Goal: Task Accomplishment & Management: Complete application form

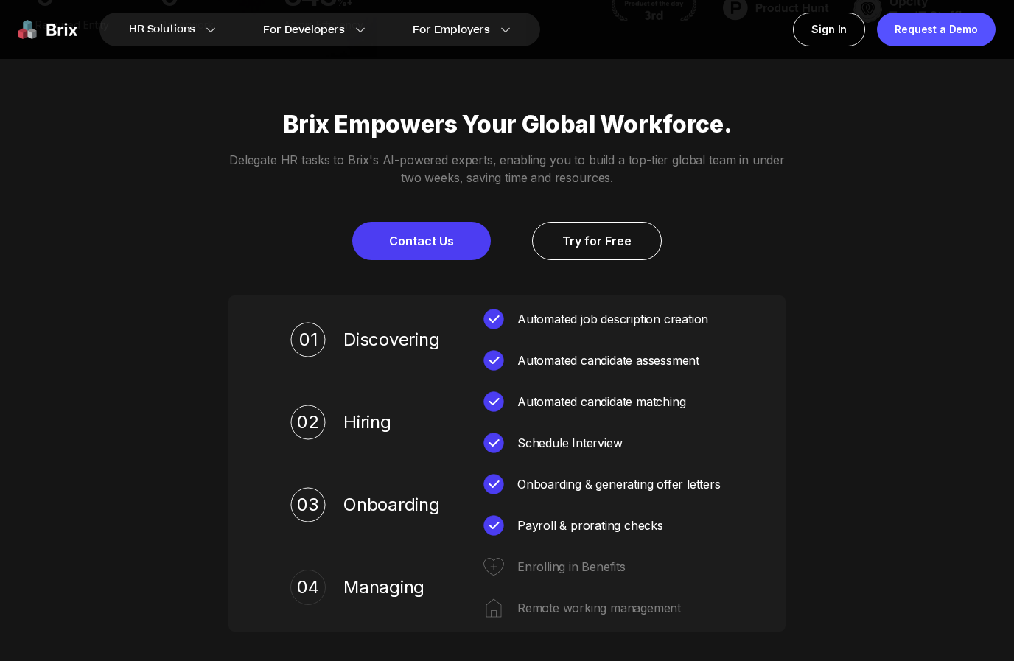
scroll to position [602, 0]
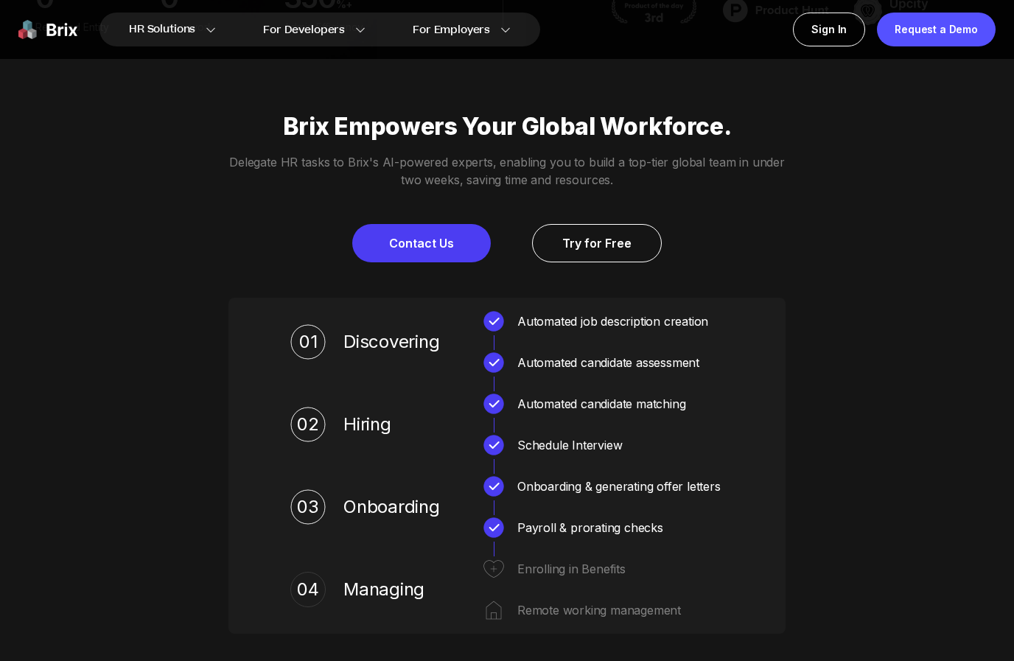
click at [649, 262] on link "Try for Free" at bounding box center [597, 243] width 130 height 38
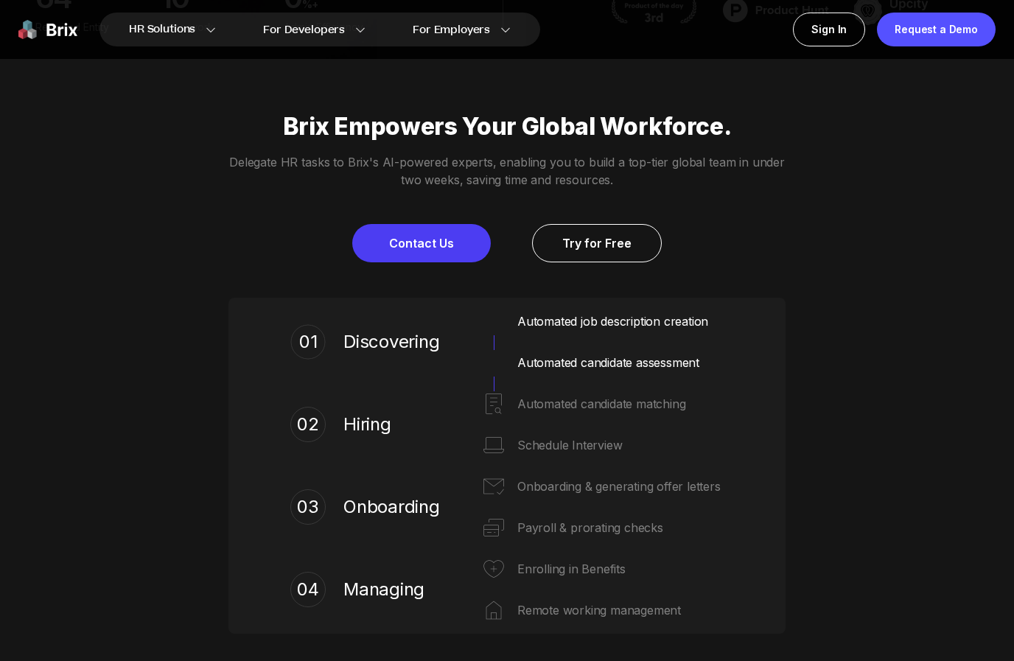
scroll to position [630, 0]
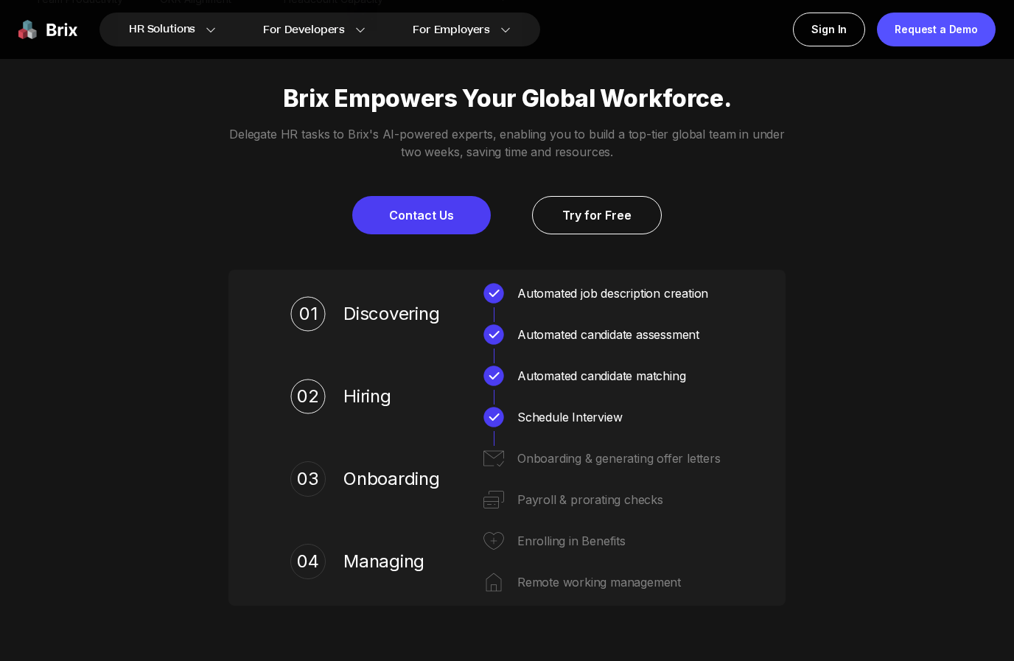
click at [276, 46] on div "HR Solutions HR Solutions Recruiter HR Assistant Global Talent Network Onboardi…" at bounding box center [507, 29] width 1014 height 59
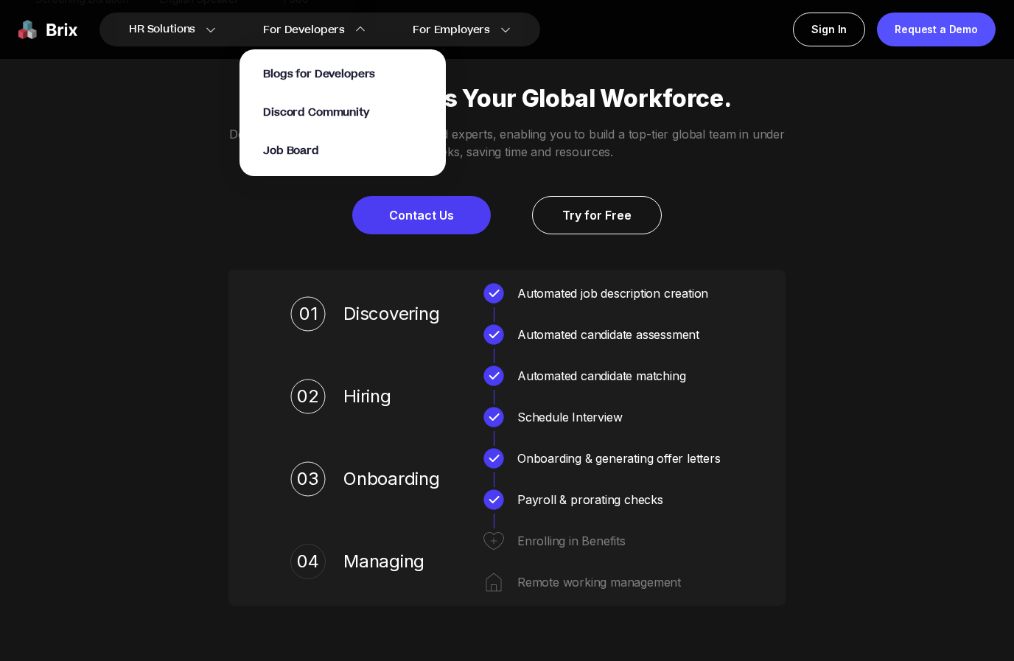
click at [287, 80] on span "Blogs for Developers" at bounding box center [319, 73] width 112 height 15
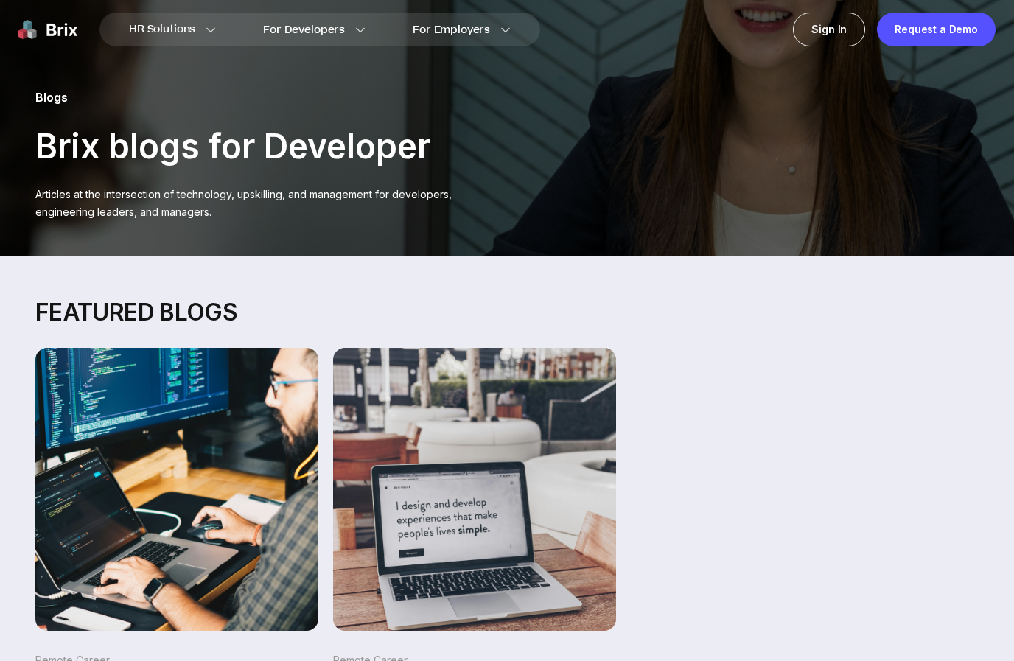
click at [883, 369] on div "Remote Career He Made the Decision Before Turning 30 Read more Remote Career He…" at bounding box center [506, 537] width 943 height 379
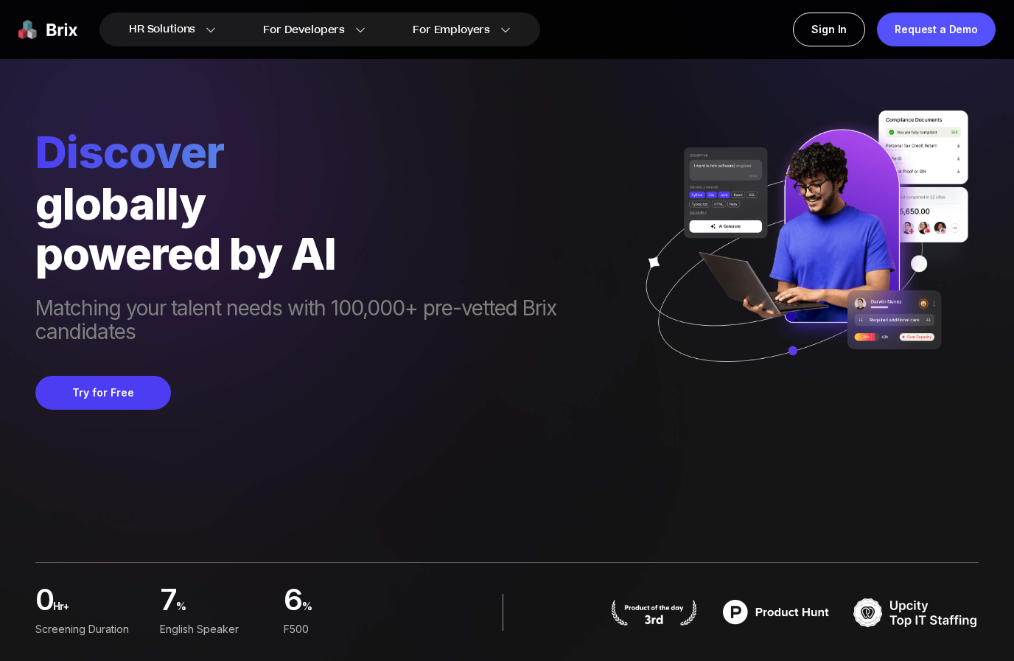
scroll to position [625, 0]
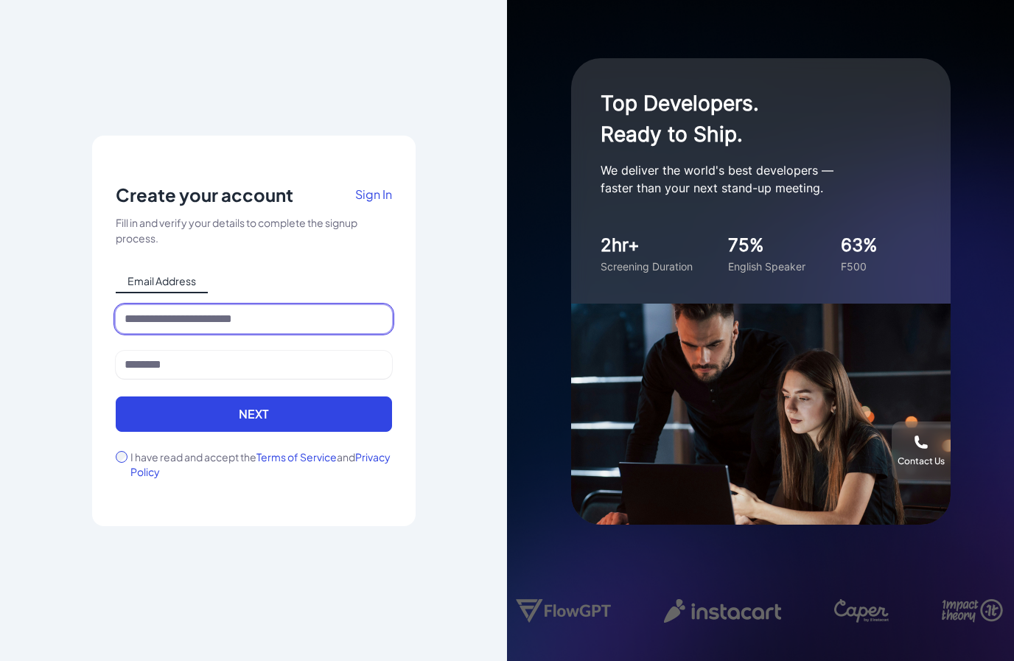
click at [162, 333] on input at bounding box center [254, 319] width 276 height 28
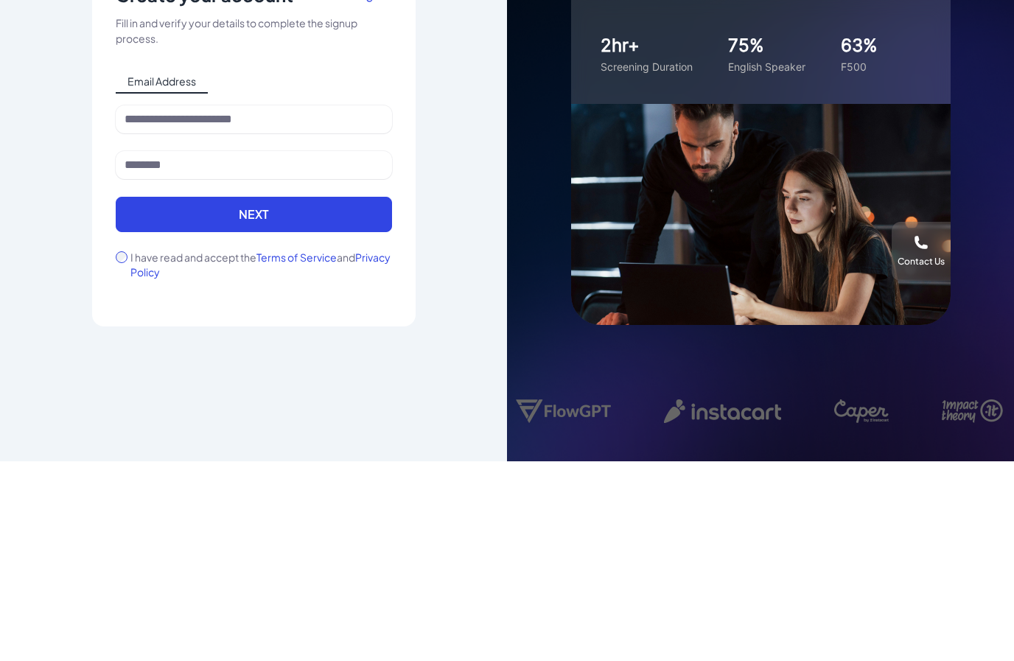
scroll to position [56, 0]
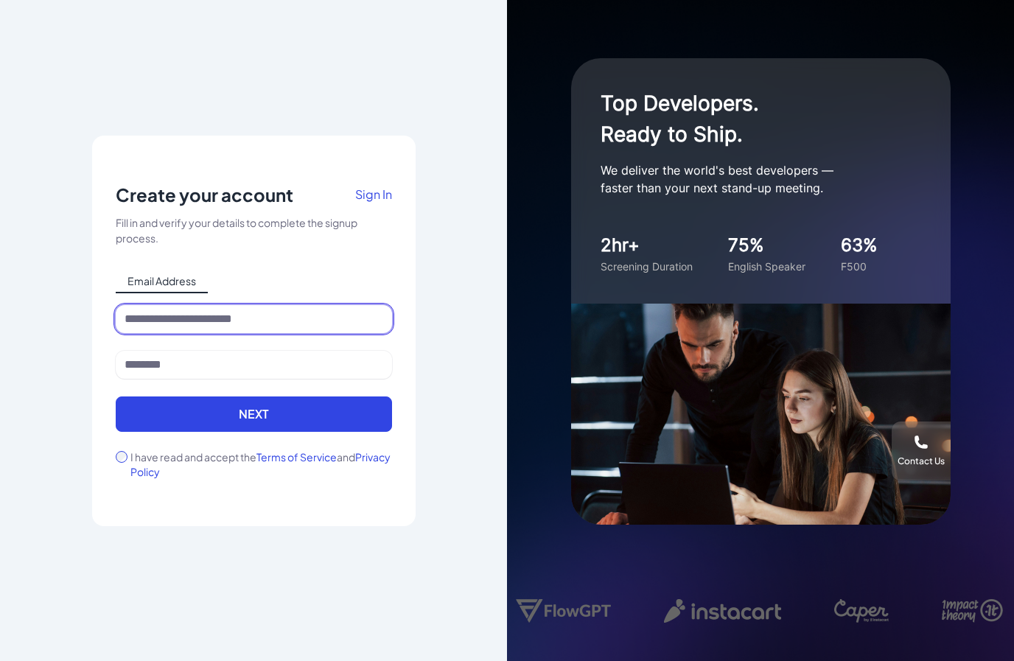
click at [161, 305] on input at bounding box center [254, 319] width 276 height 28
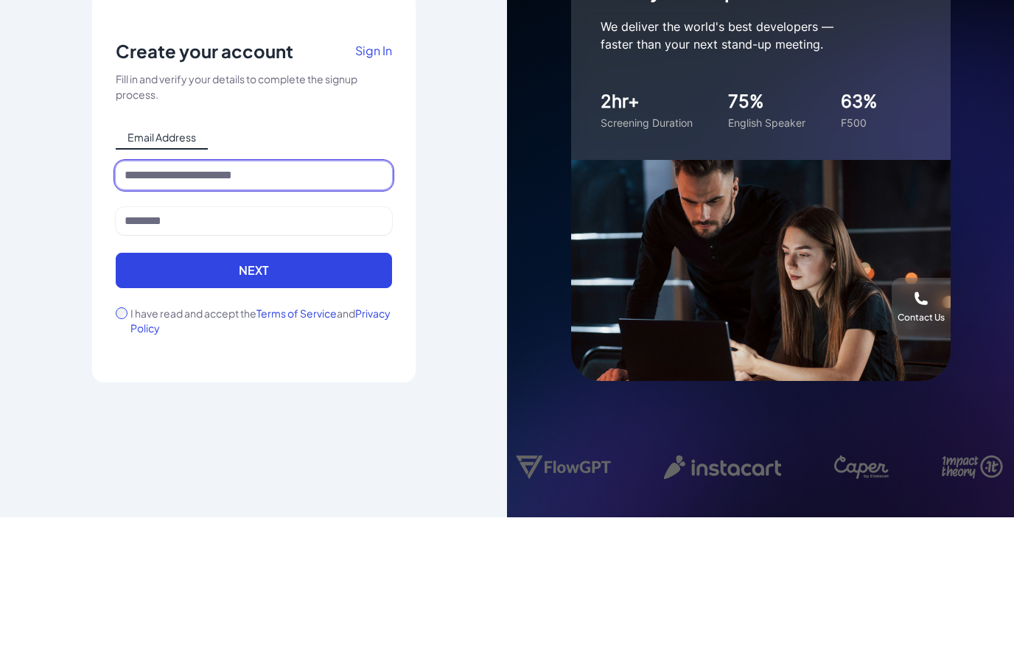
type input "*"
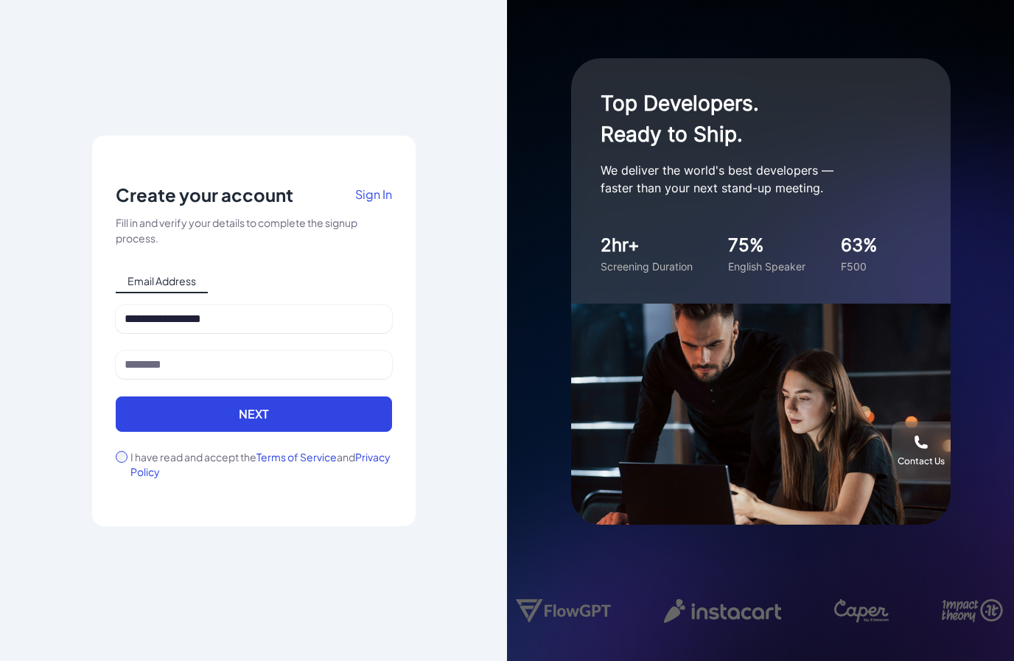
type input "**********"
click at [142, 351] on input at bounding box center [254, 365] width 276 height 28
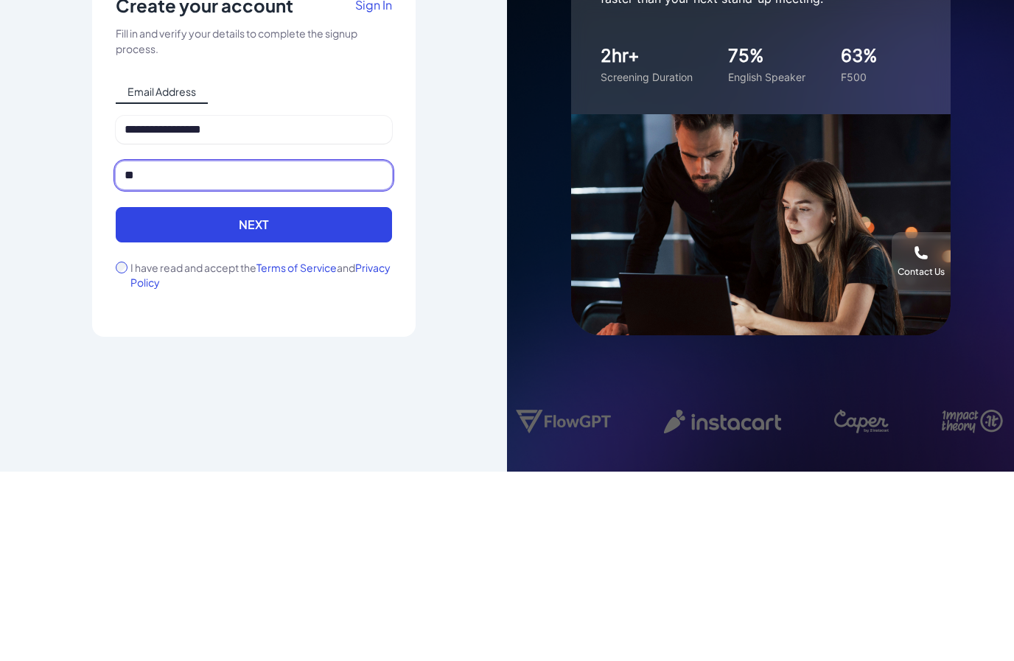
type input "*"
type input "*******"
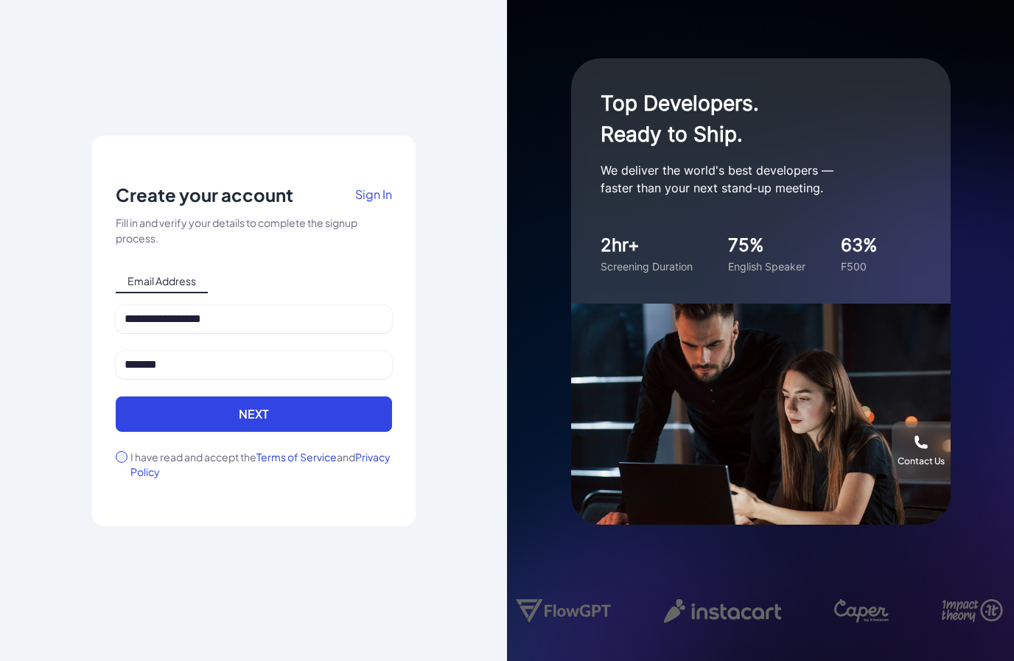
click at [161, 396] on button "Next" at bounding box center [254, 413] width 276 height 35
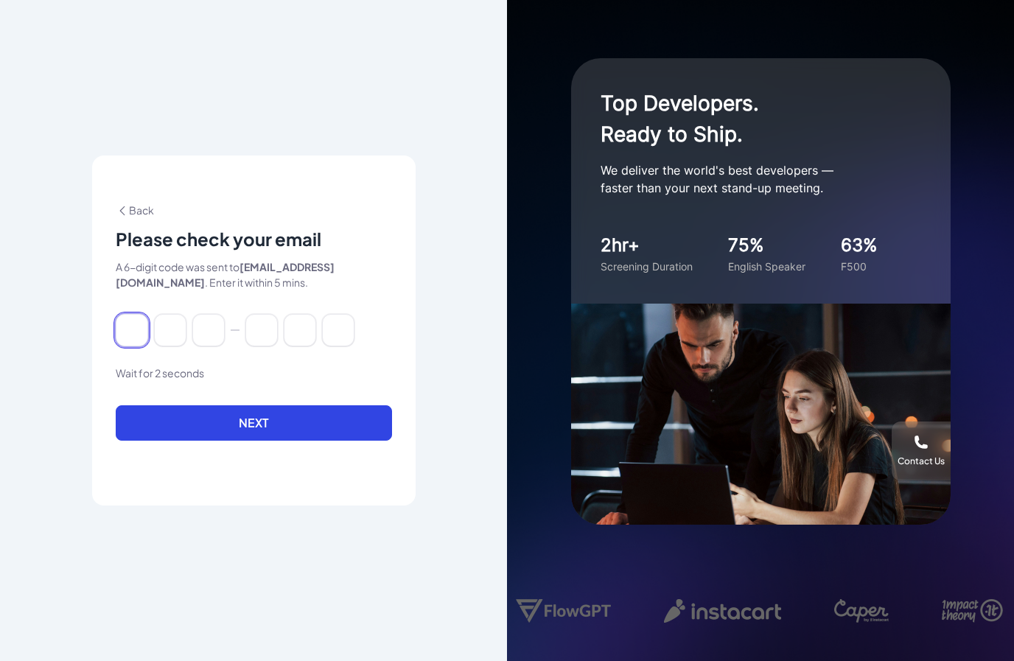
click at [132, 314] on input at bounding box center [132, 330] width 32 height 32
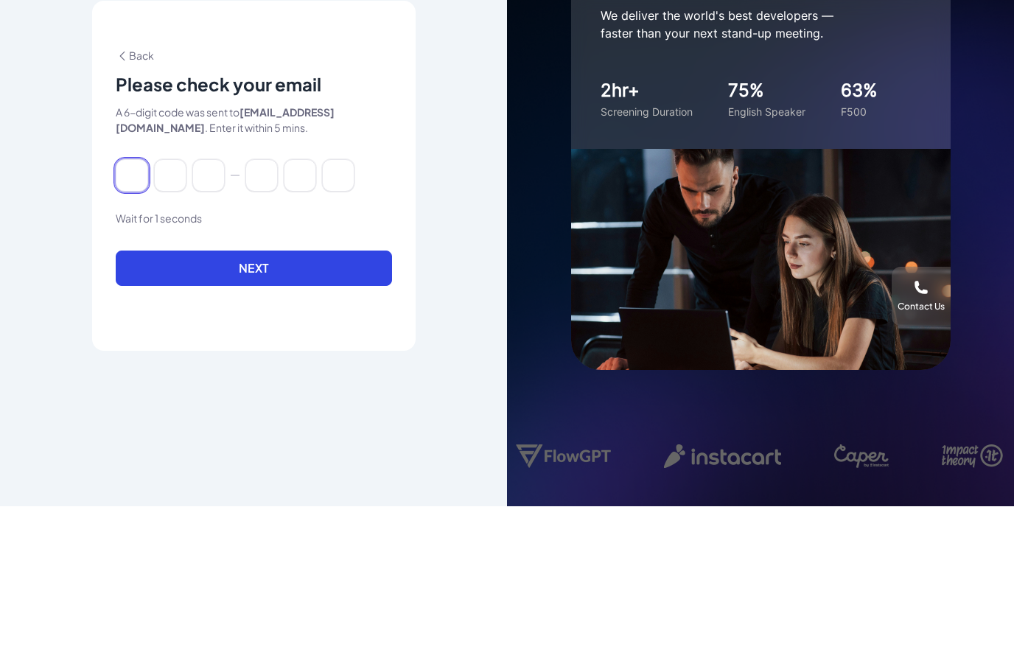
type input "*"
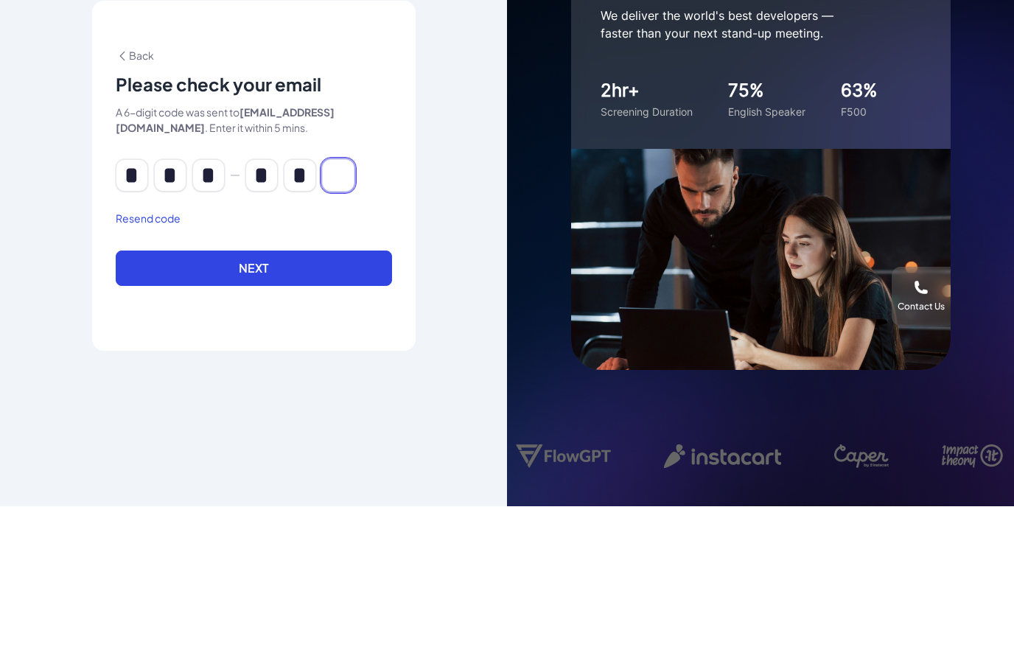
type input "*"
click at [145, 405] on button "Next" at bounding box center [254, 422] width 276 height 35
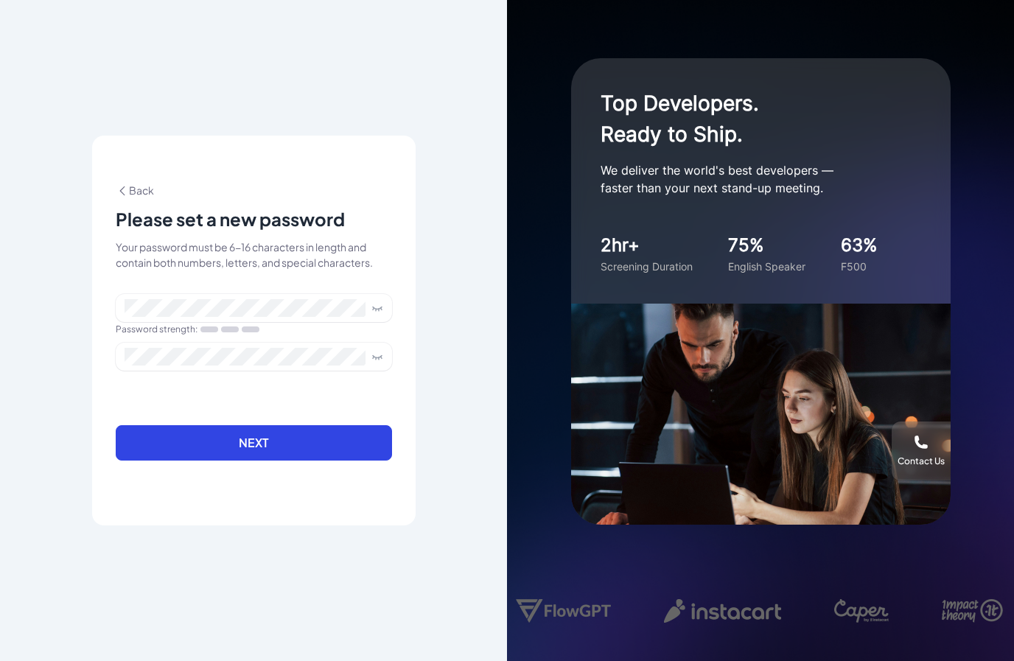
click at [191, 425] on button "Next" at bounding box center [254, 442] width 276 height 35
click at [188, 425] on button "Next" at bounding box center [254, 442] width 276 height 35
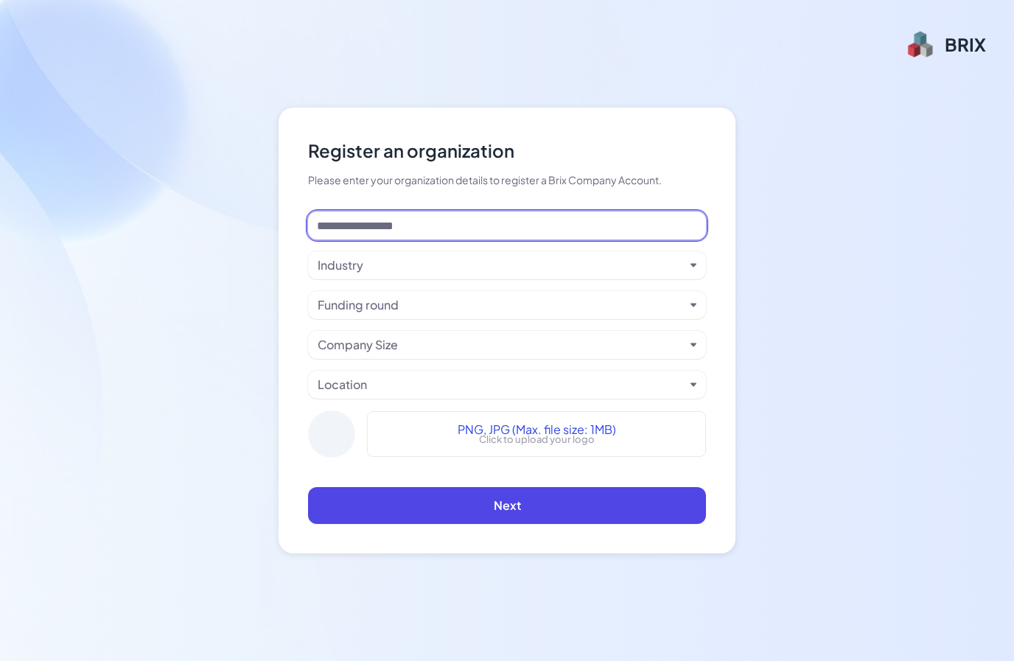
click at [637, 211] on input at bounding box center [507, 225] width 398 height 28
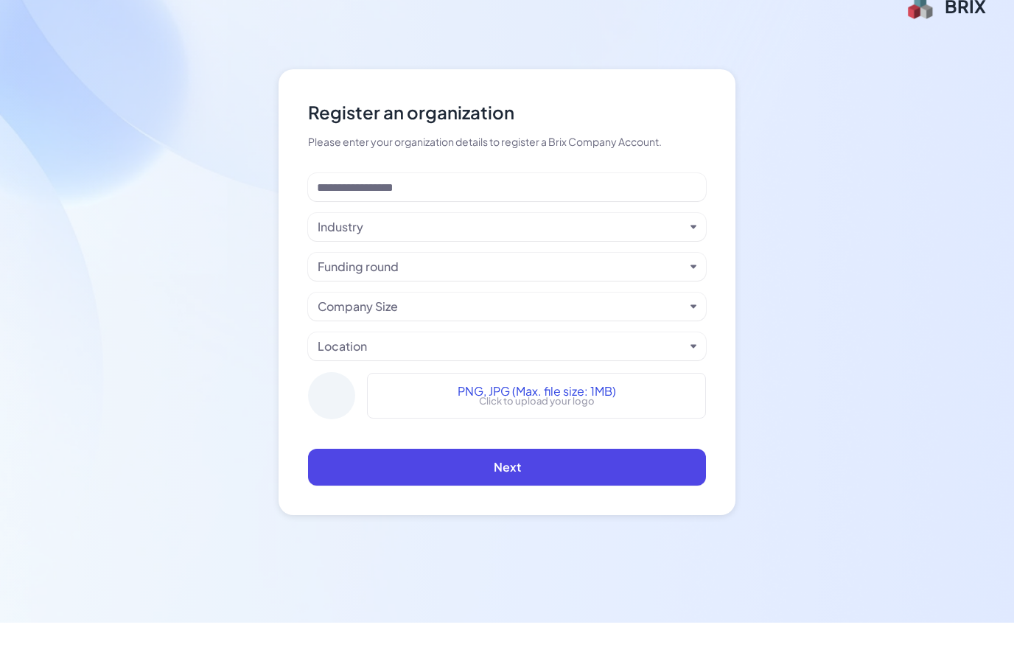
click at [338, 493] on button "Next" at bounding box center [507, 505] width 398 height 37
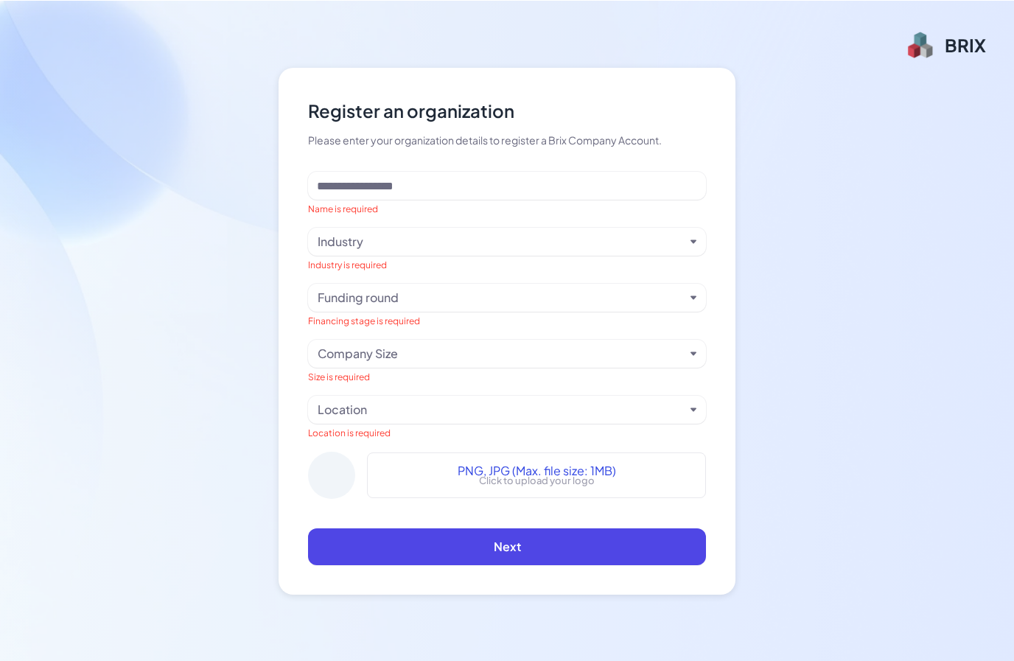
scroll to position [56, 0]
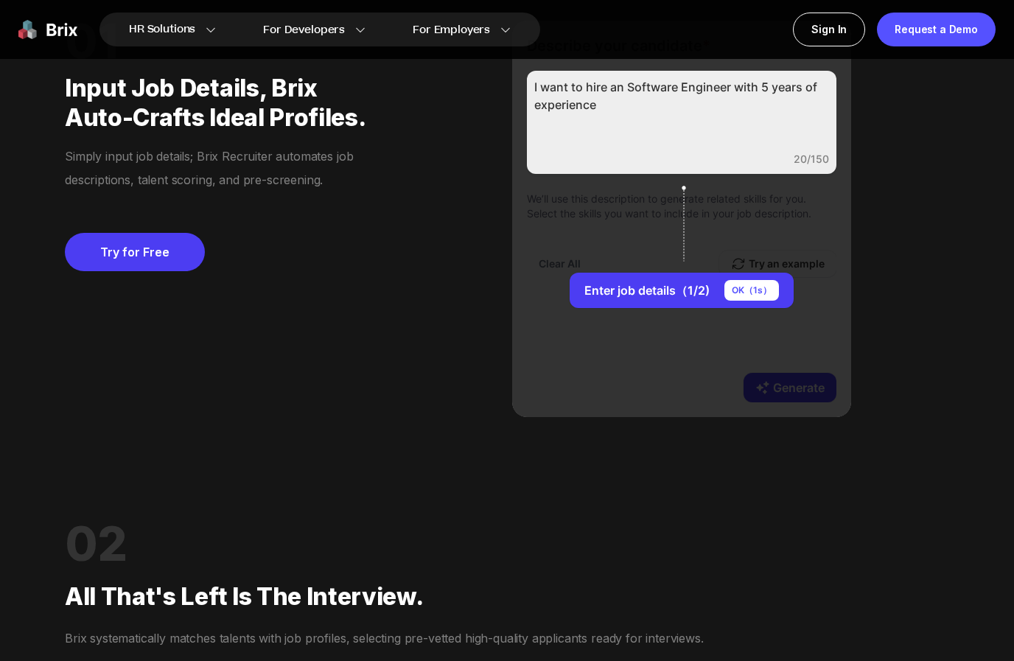
scroll to position [1322, 0]
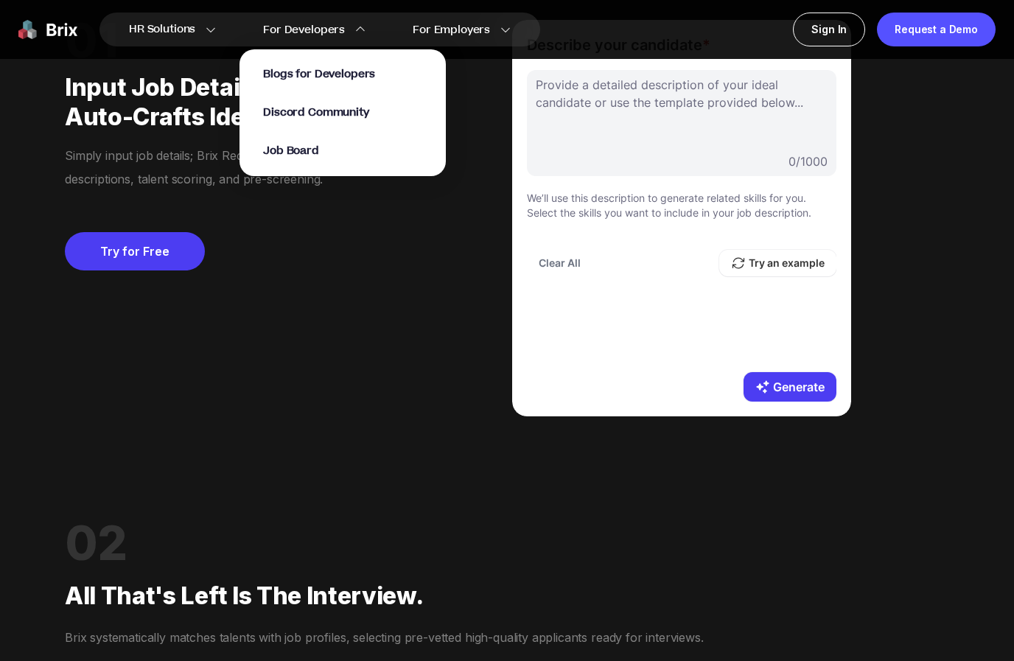
click at [278, 147] on span "Job Board" at bounding box center [291, 150] width 56 height 15
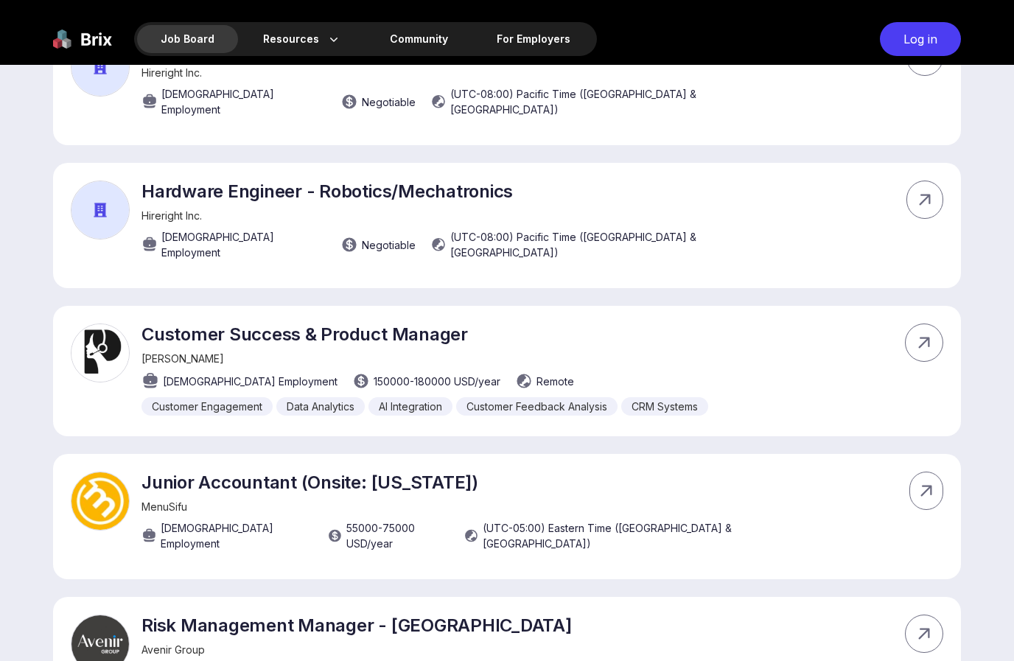
scroll to position [1248, 0]
click at [97, 324] on img at bounding box center [100, 353] width 59 height 59
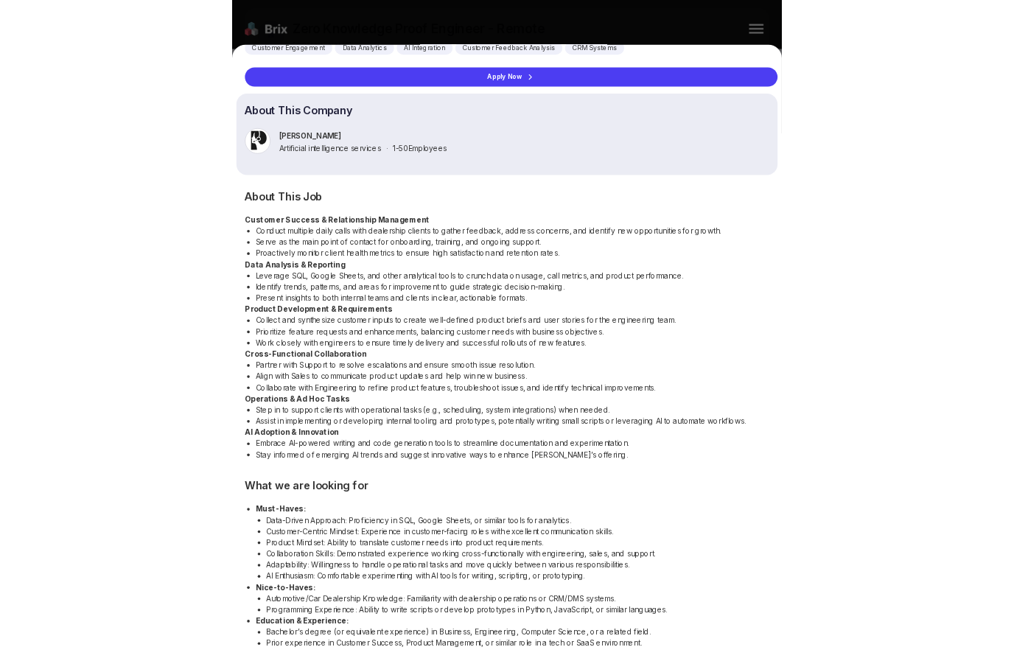
scroll to position [580, 0]
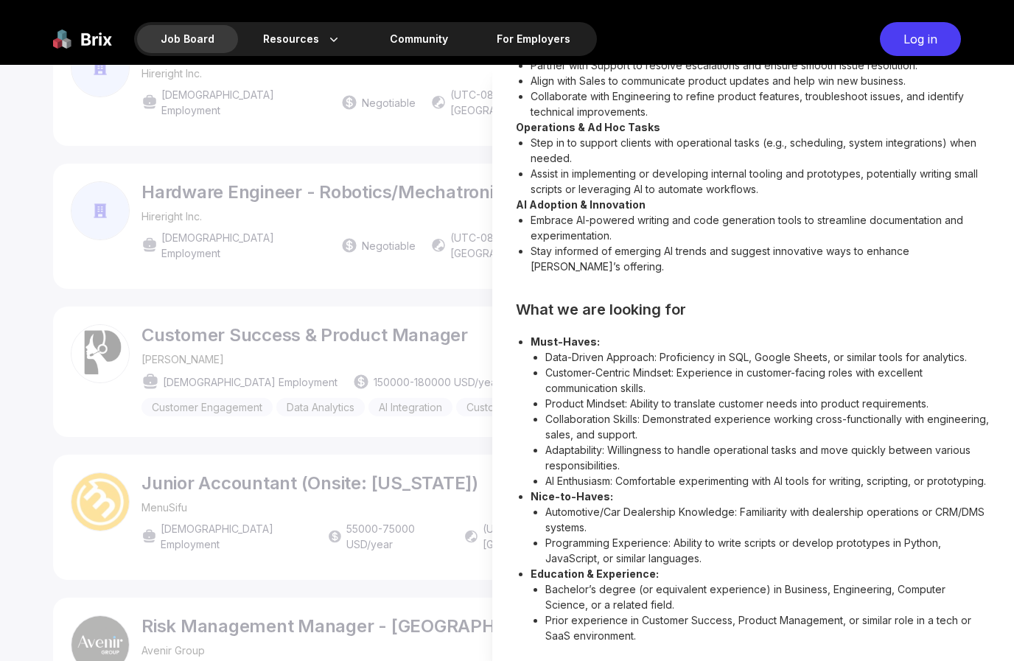
click at [122, 428] on div at bounding box center [507, 363] width 1014 height 596
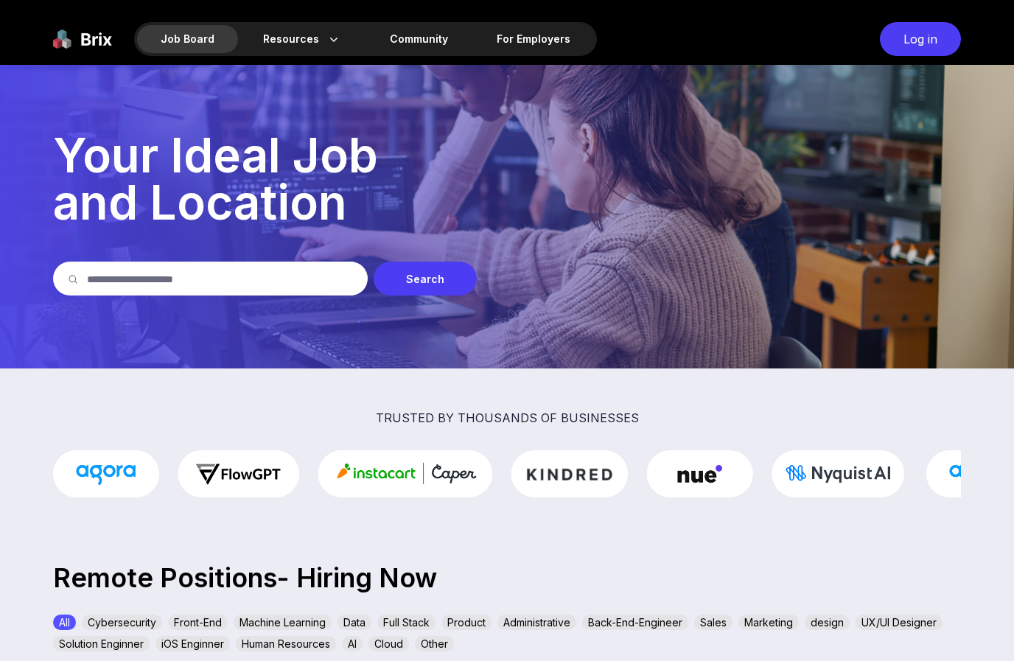
scroll to position [1248, 0]
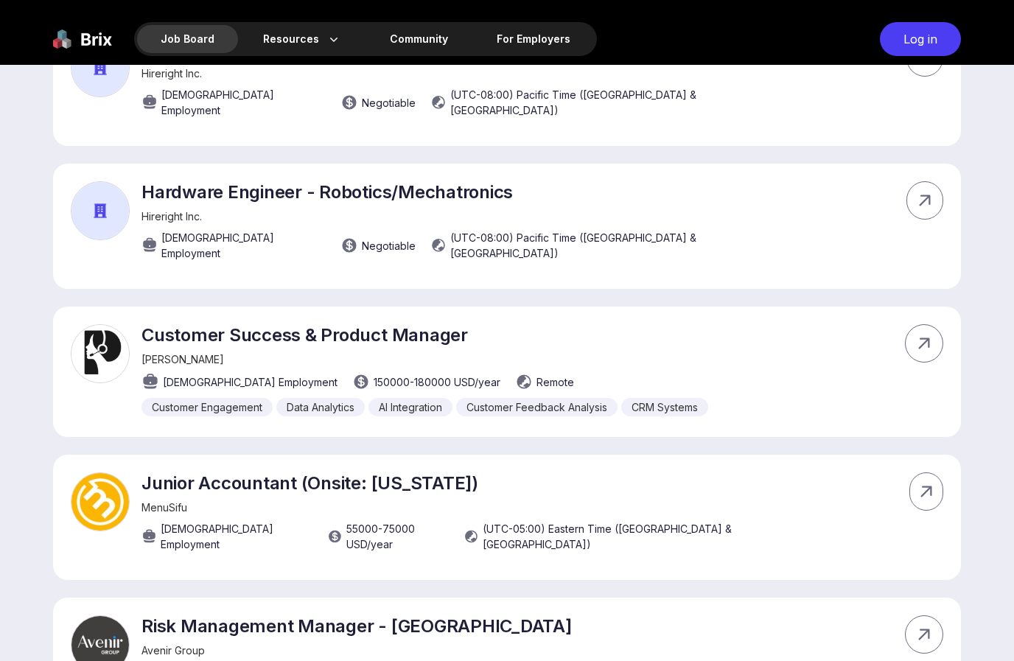
click at [86, 324] on img at bounding box center [100, 353] width 59 height 59
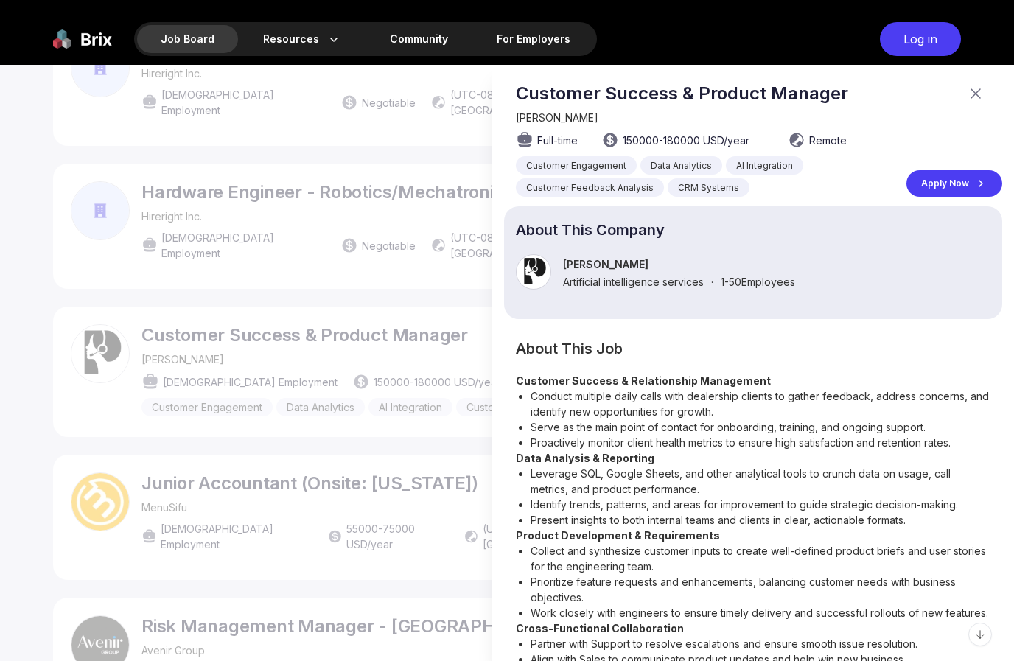
scroll to position [0, 0]
click at [925, 46] on div "Log in" at bounding box center [920, 39] width 81 height 34
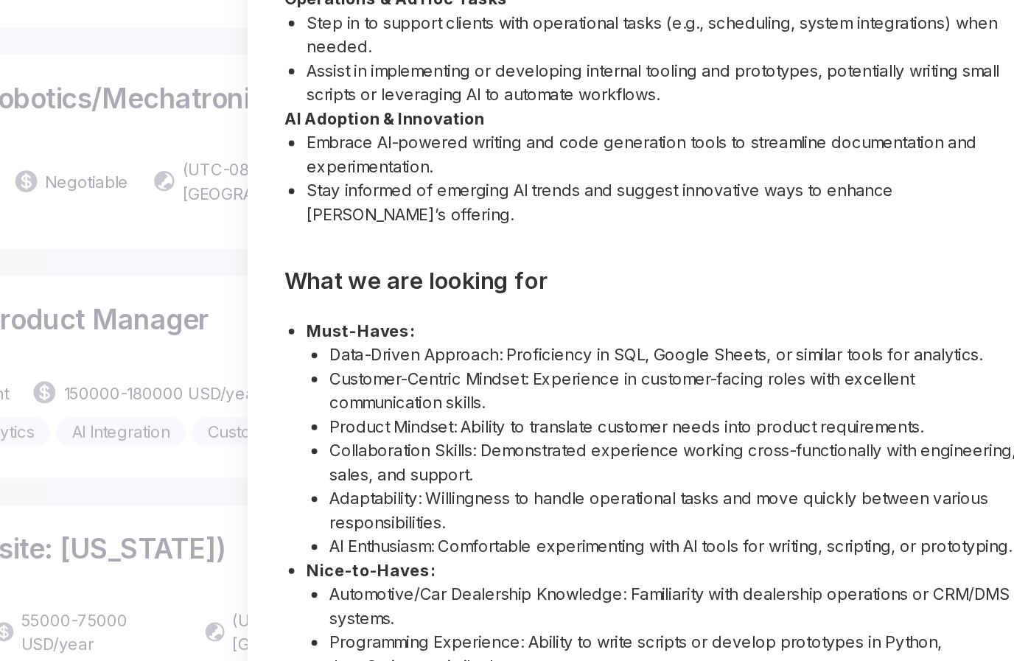
scroll to position [580, 0]
click at [647, 212] on li "Embrace AI-powered writing and code generation tools to streamline documentatio…" at bounding box center [760, 227] width 460 height 31
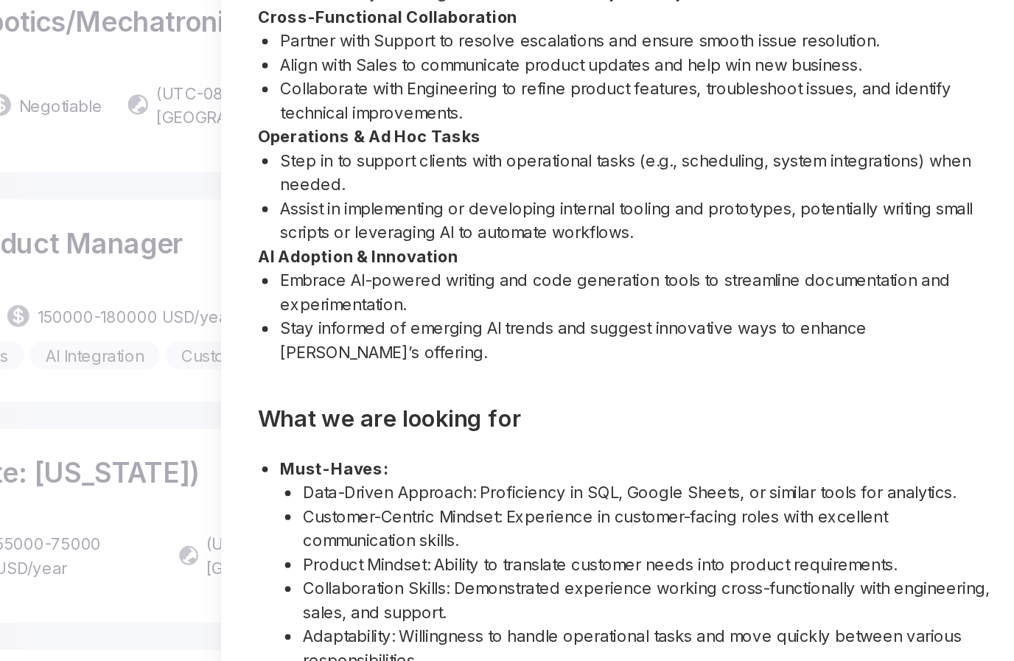
click at [564, 382] on li "Stay informed of emerging AI trends and suggest innovative ways to enhance Pam’…" at bounding box center [760, 397] width 460 height 31
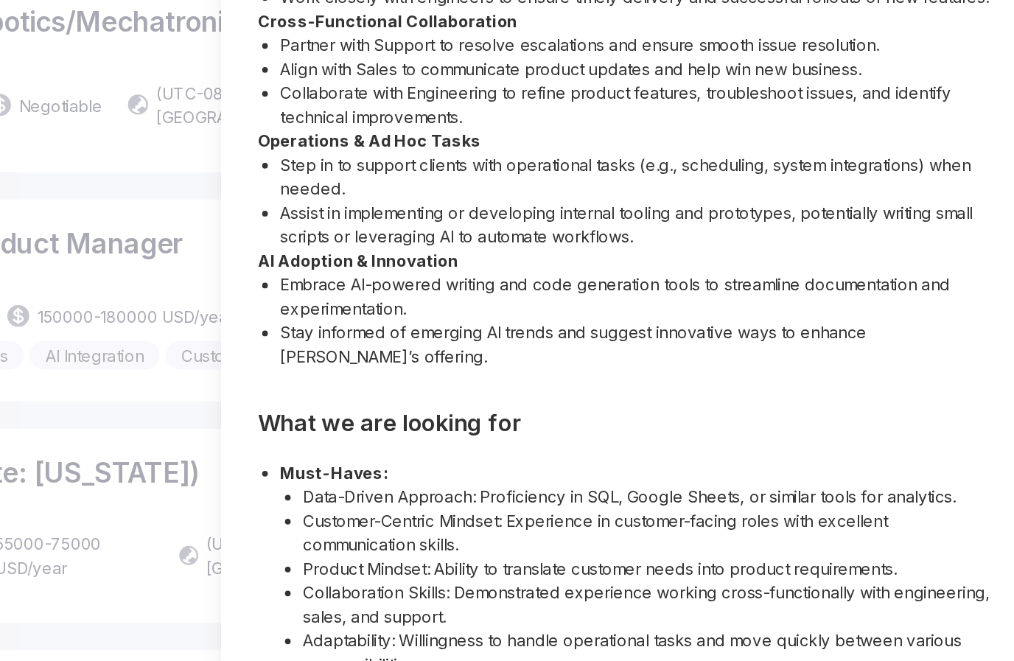
scroll to position [424, 0]
